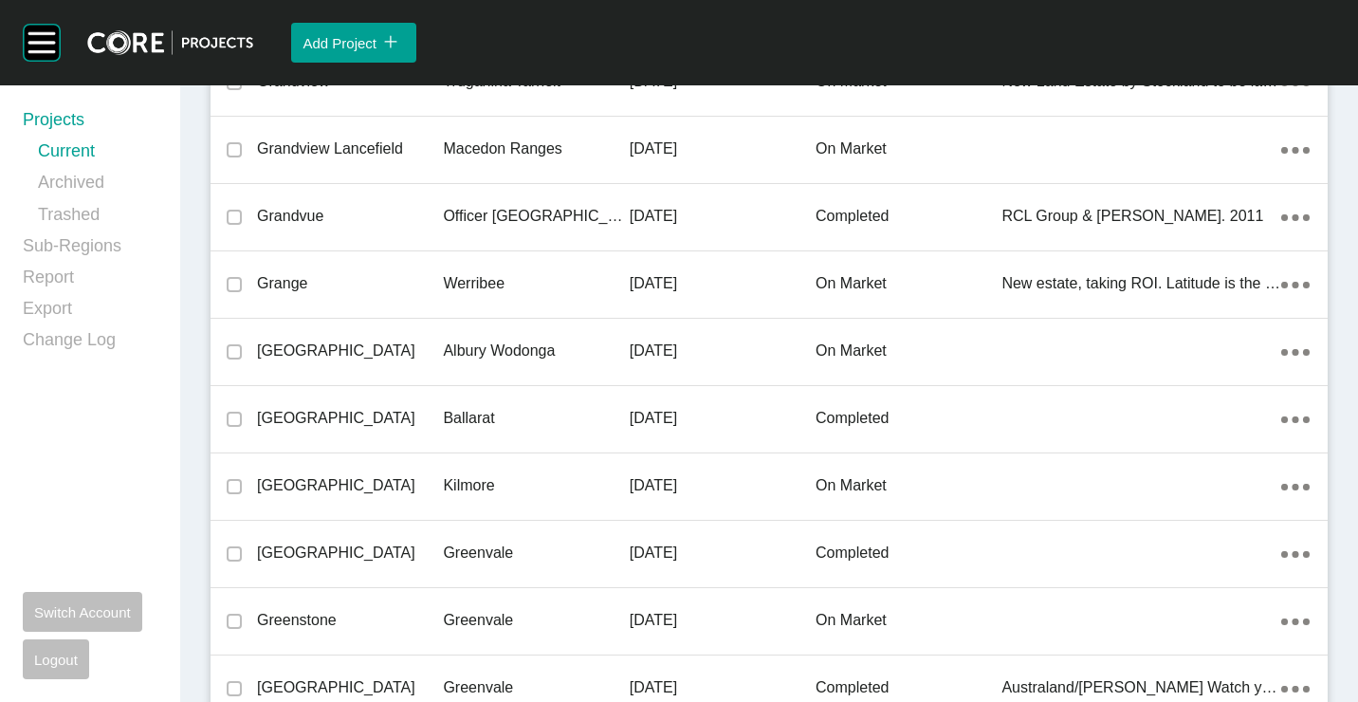
scroll to position [29397, 0]
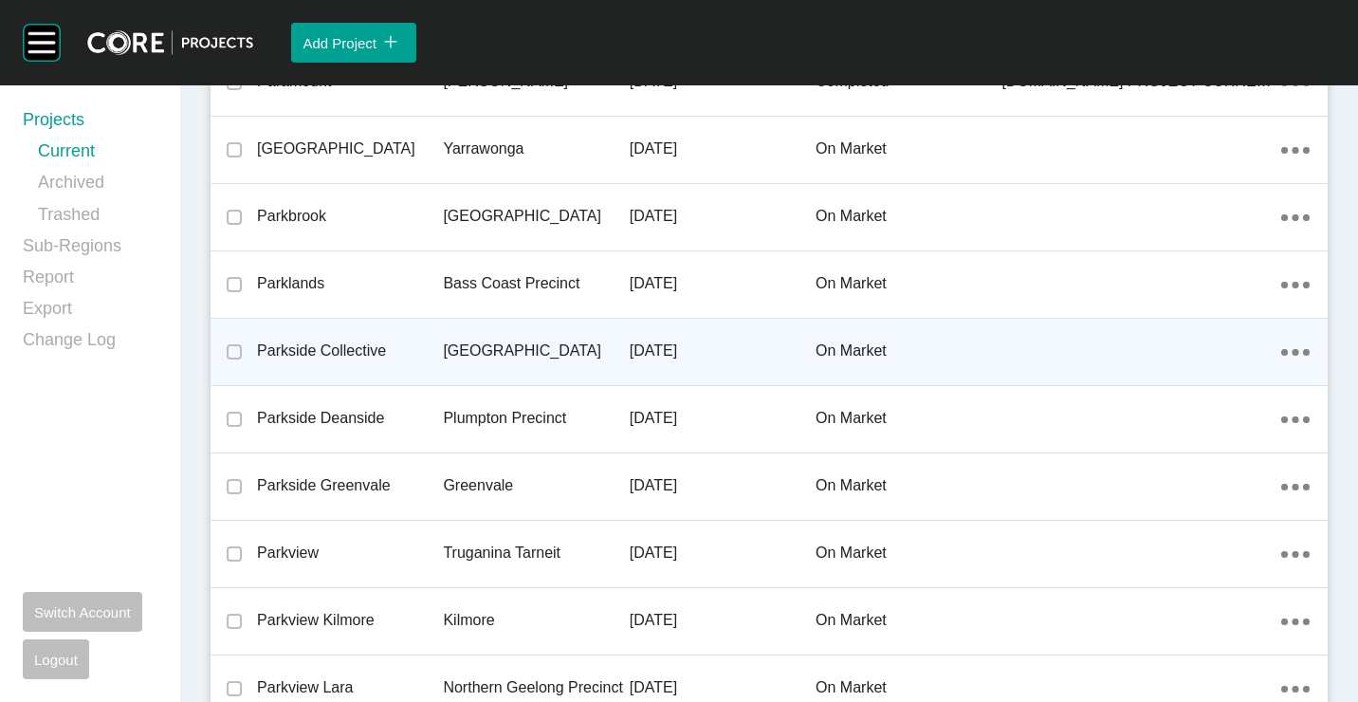
click at [436, 338] on div "Parkside Collective" at bounding box center [350, 351] width 186 height 59
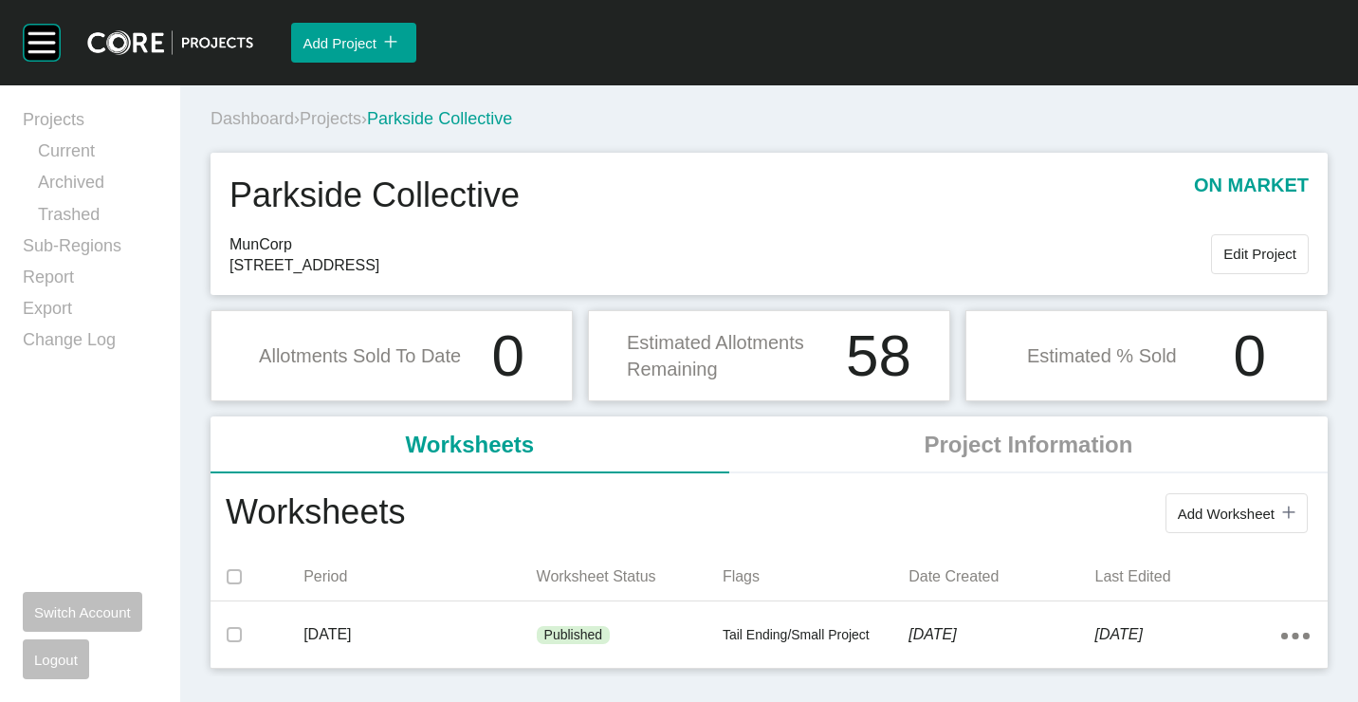
click at [1239, 261] on span "Edit Project" at bounding box center [1260, 254] width 73 height 16
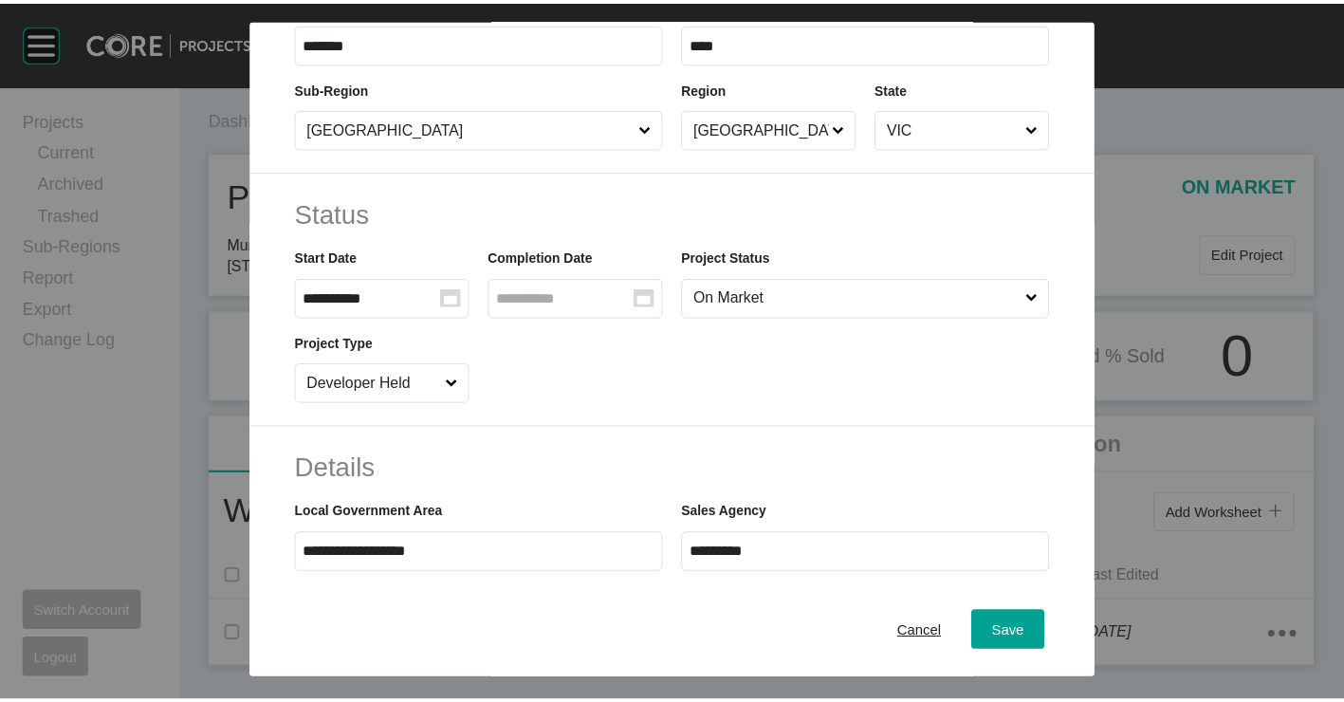
scroll to position [379, 0]
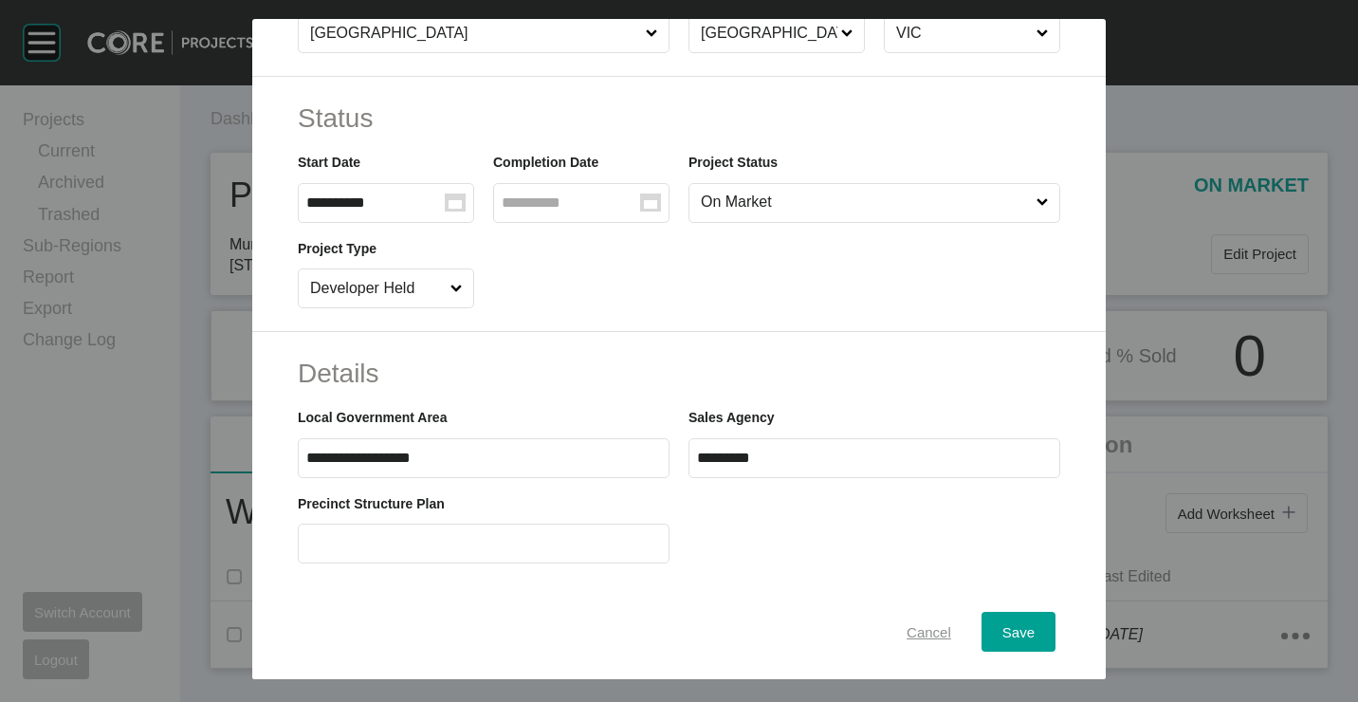
drag, startPoint x: 925, startPoint y: 637, endPoint x: 779, endPoint y: 569, distance: 161.2
click at [925, 637] on span "Cancel" at bounding box center [929, 631] width 45 height 16
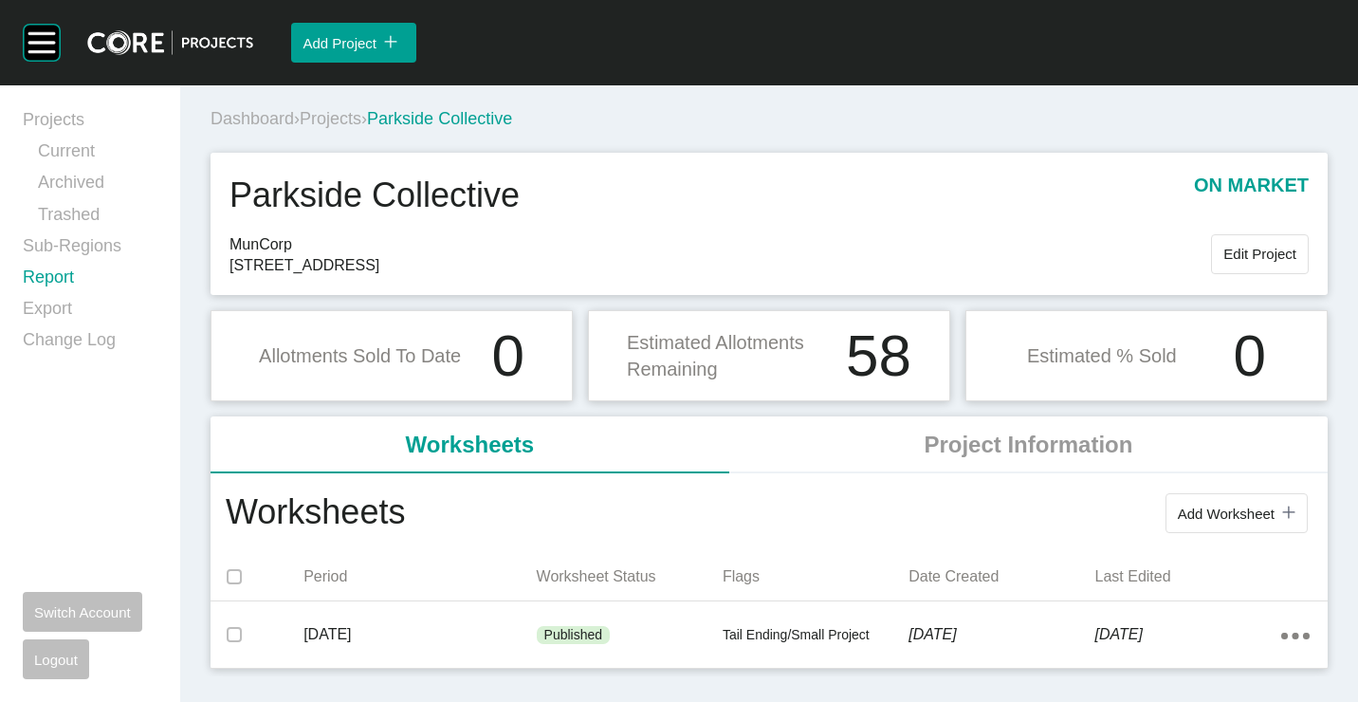
click at [72, 274] on link "Report" at bounding box center [90, 281] width 135 height 31
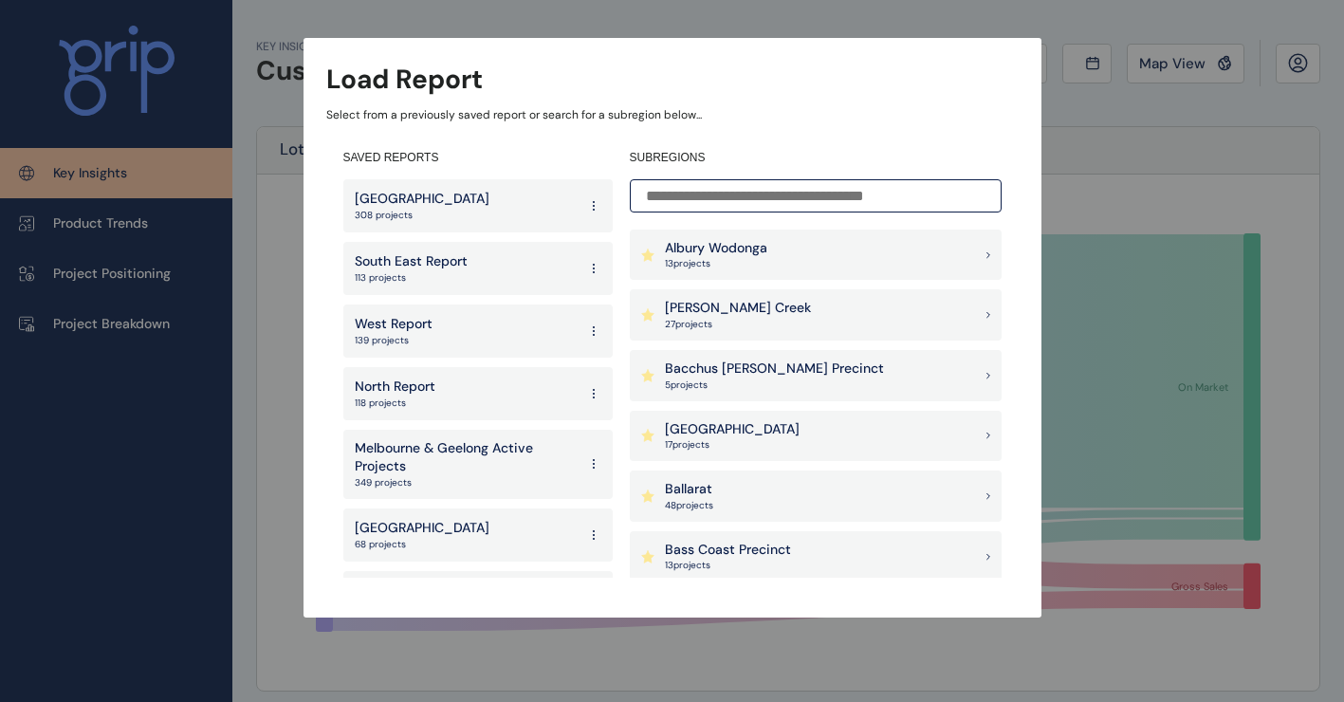
click at [449, 263] on p "South East Report" at bounding box center [411, 261] width 113 height 19
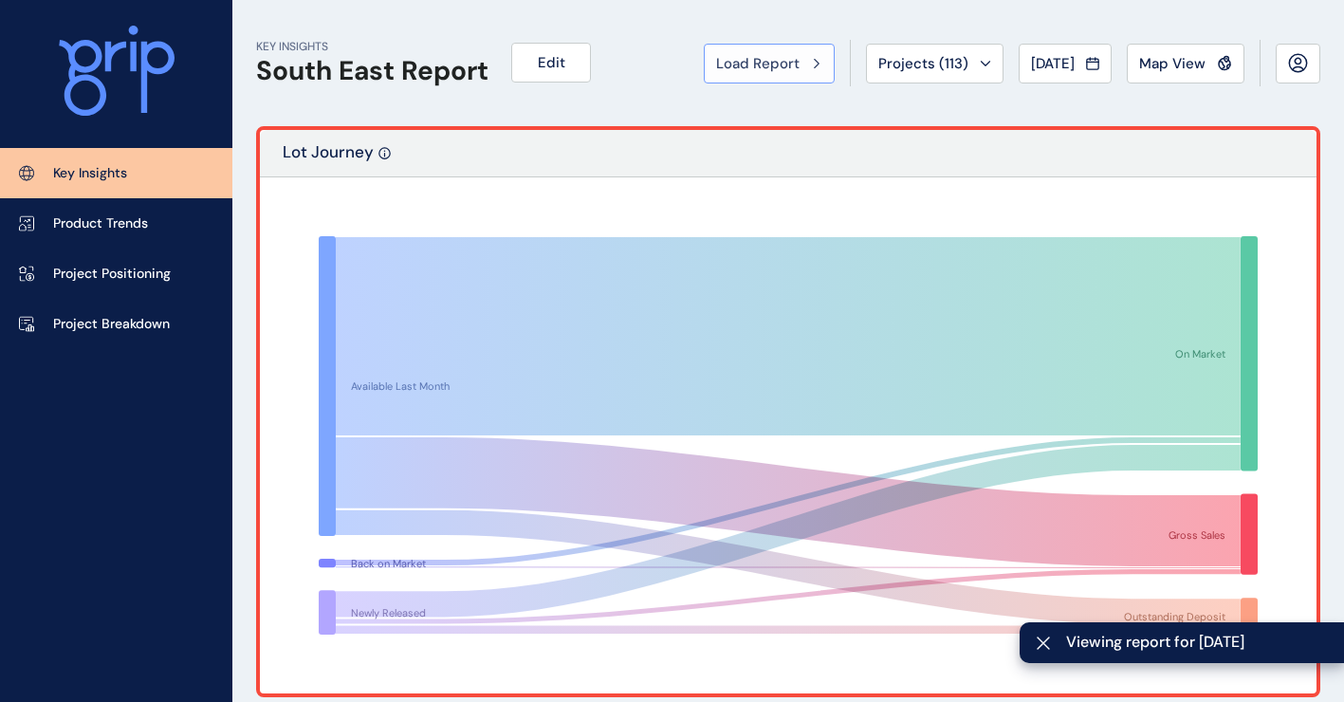
click at [792, 58] on div "Load Report" at bounding box center [769, 63] width 106 height 19
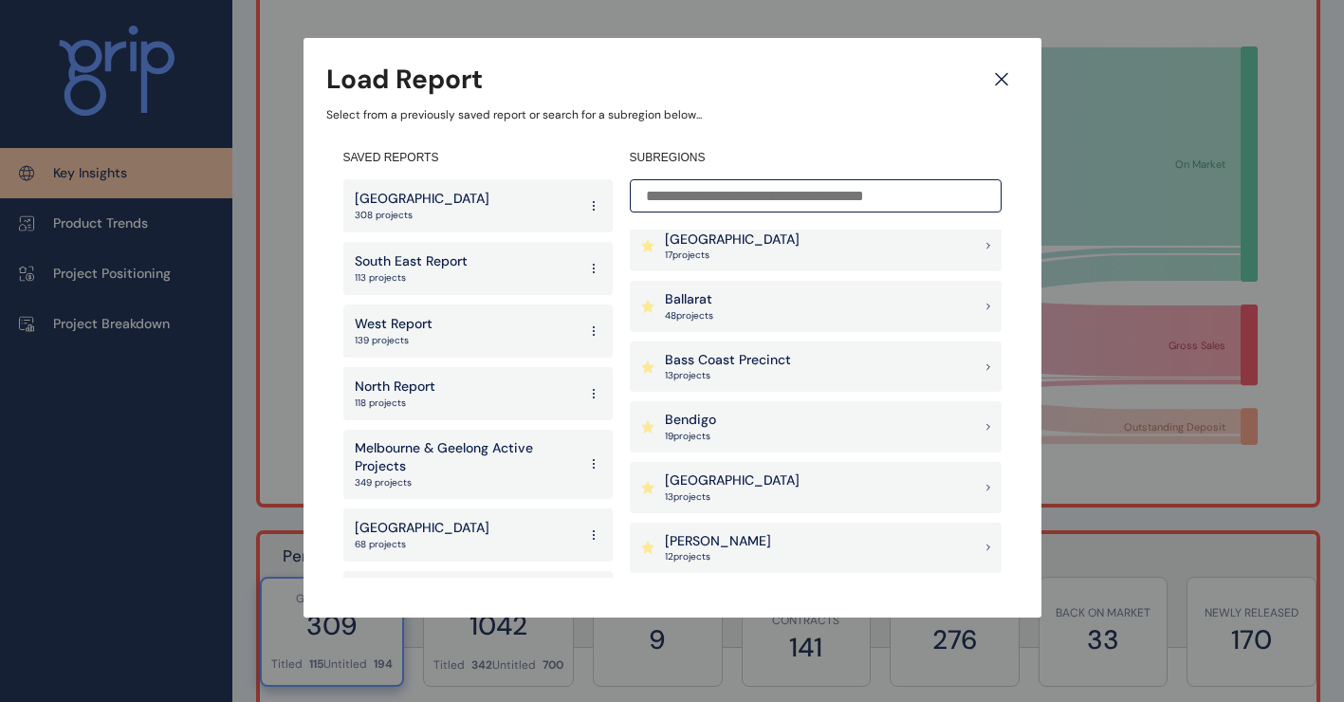
scroll to position [285, 0]
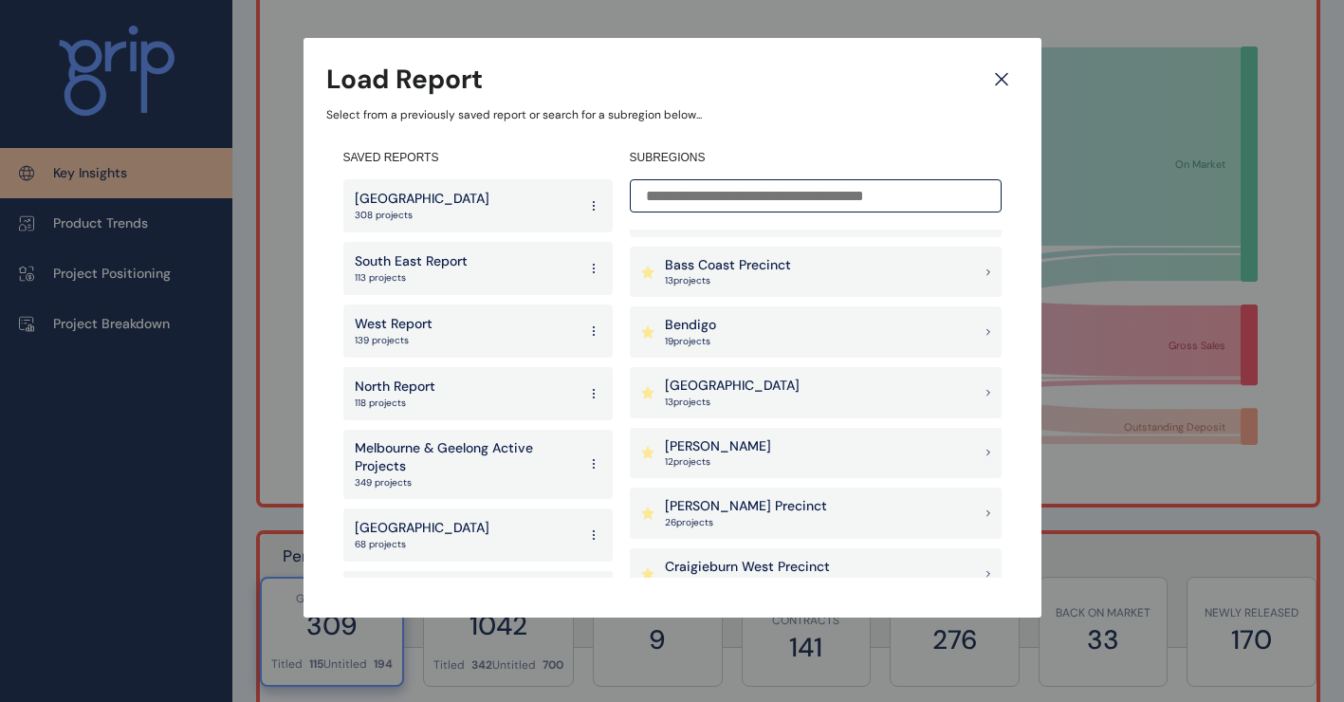
click at [756, 396] on p "13 project s" at bounding box center [732, 402] width 135 height 13
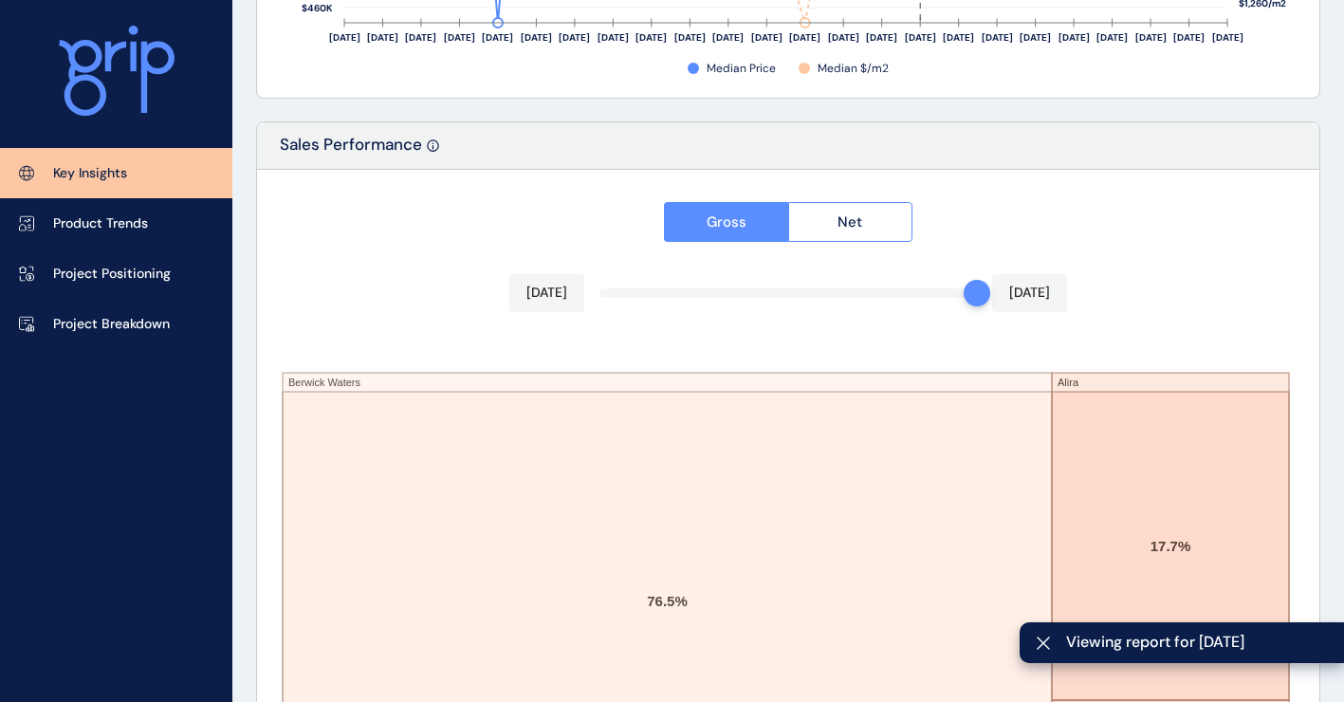
scroll to position [3291, 0]
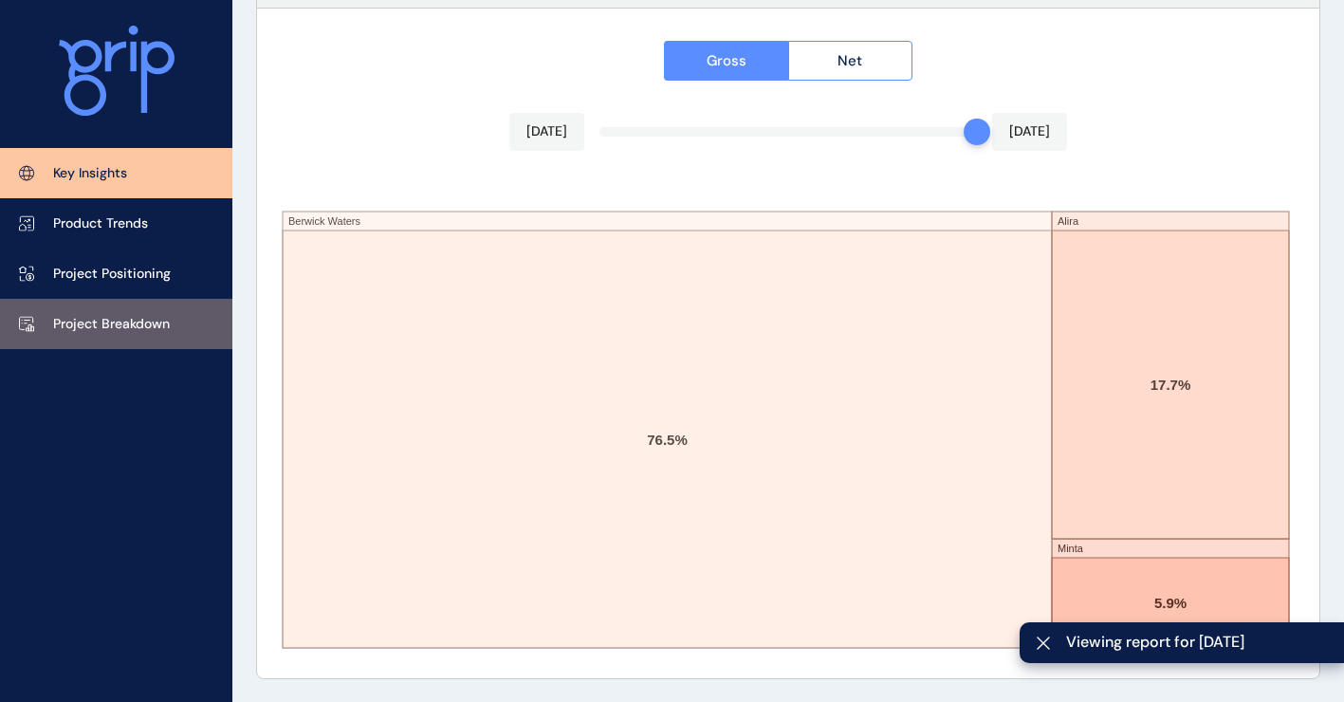
click at [156, 329] on p "Project Breakdown" at bounding box center [111, 324] width 117 height 19
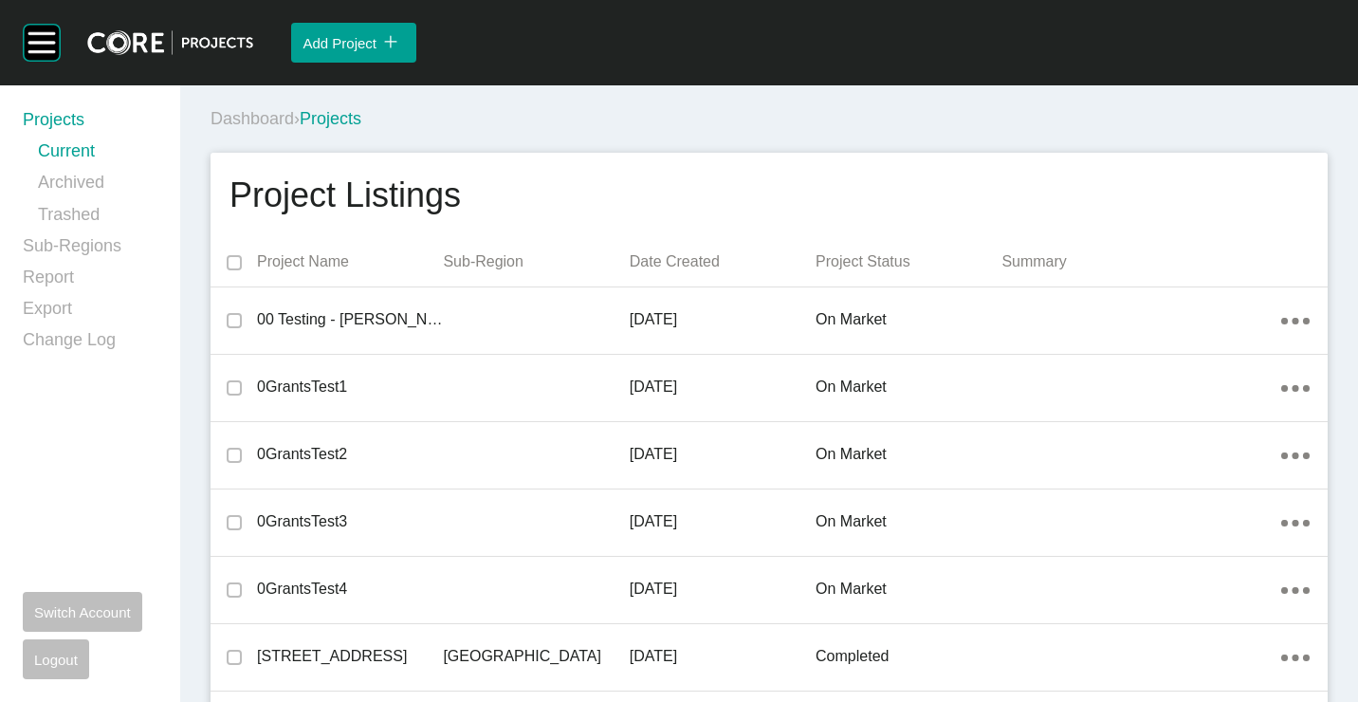
click at [771, 113] on div "Dashboard › Projects" at bounding box center [773, 119] width 1125 height 24
